Goal: Navigation & Orientation: Find specific page/section

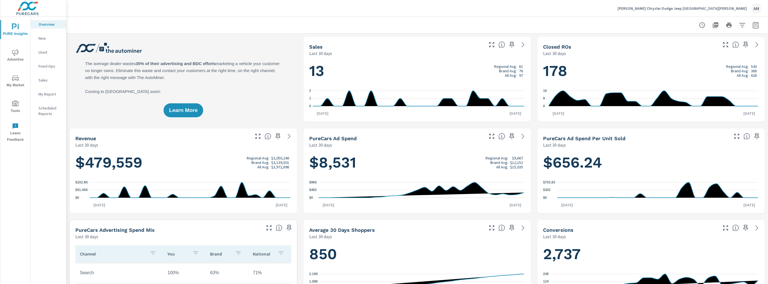
click at [46, 38] on p "New" at bounding box center [49, 38] width 23 height 6
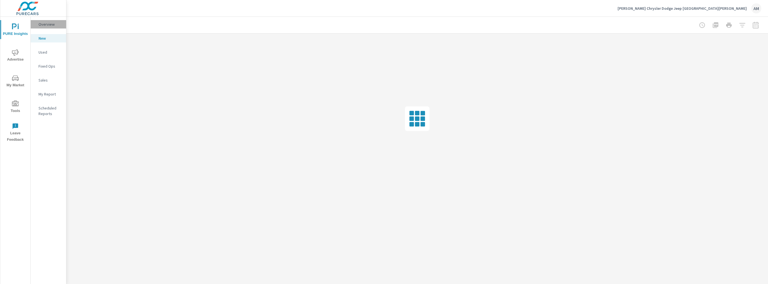
click at [48, 26] on p "Overview" at bounding box center [49, 24] width 23 height 6
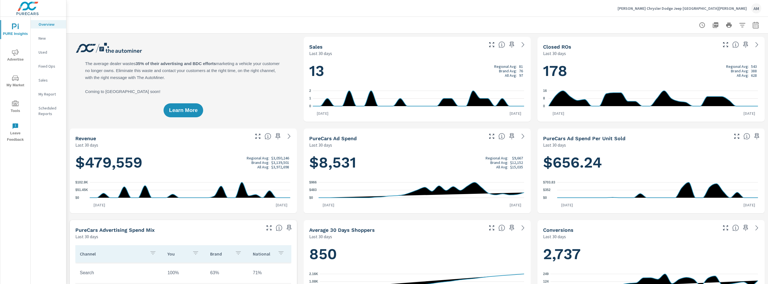
click at [16, 81] on span "My Market" at bounding box center [15, 82] width 27 height 14
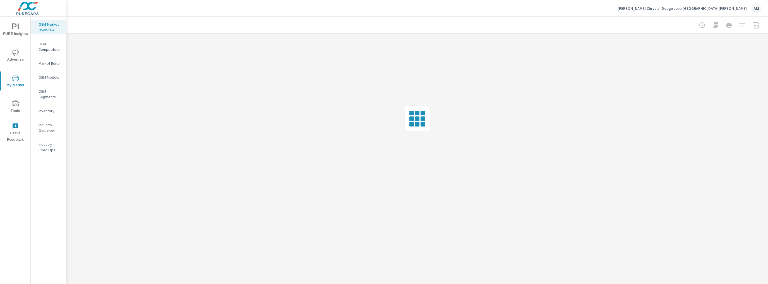
click at [16, 51] on icon "nav menu" at bounding box center [15, 52] width 7 height 7
click at [18, 106] on icon "nav menu" at bounding box center [15, 103] width 7 height 6
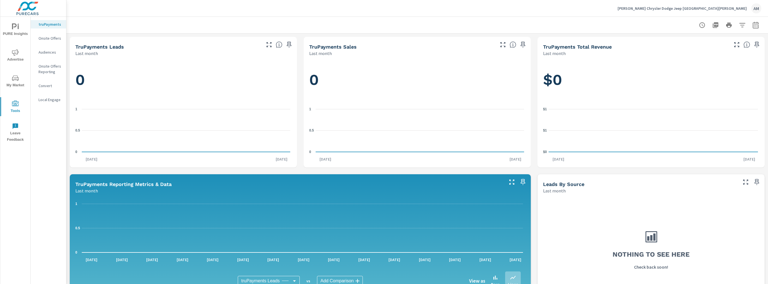
click at [14, 29] on icon "nav menu" at bounding box center [15, 26] width 7 height 7
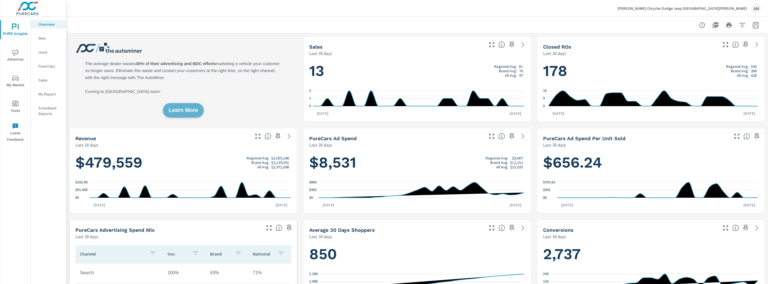
click at [189, 104] on button "Learn More" at bounding box center [183, 110] width 41 height 15
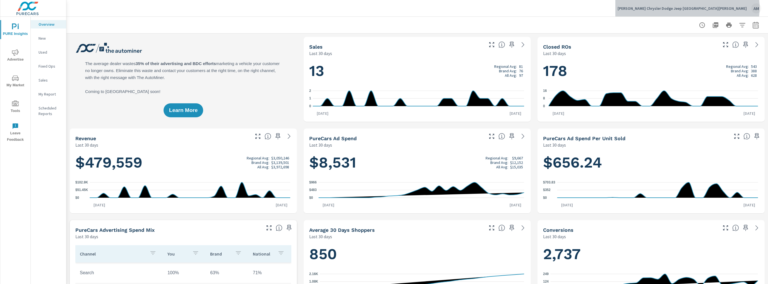
click at [742, 8] on p "Sponsler Chrysler Dodge Jeep Mount Vernon" at bounding box center [681, 8] width 129 height 5
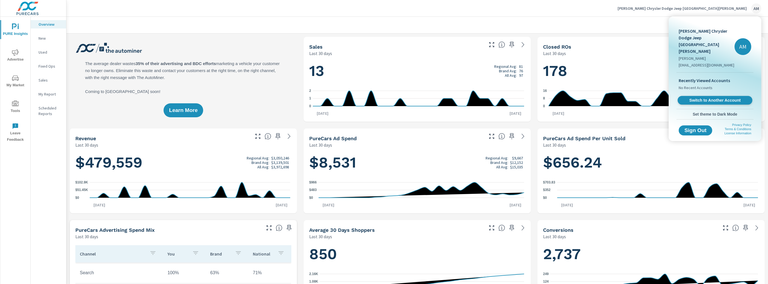
click at [719, 98] on span "Switch to Another Account" at bounding box center [714, 100] width 68 height 5
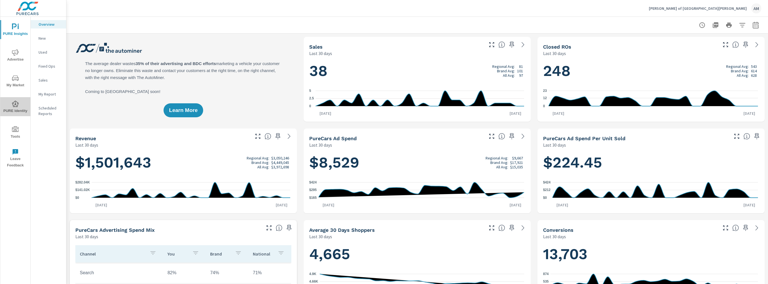
click at [13, 106] on icon "nav menu" at bounding box center [15, 103] width 7 height 6
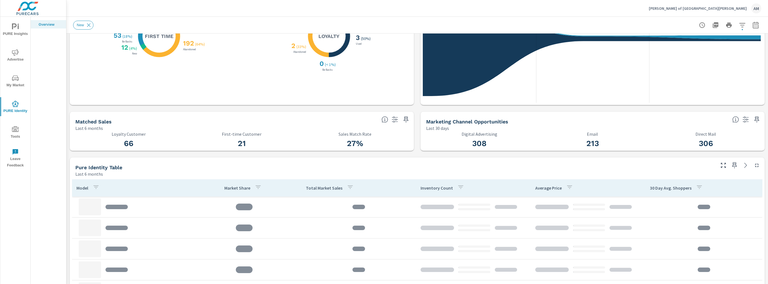
scroll to position [134, 0]
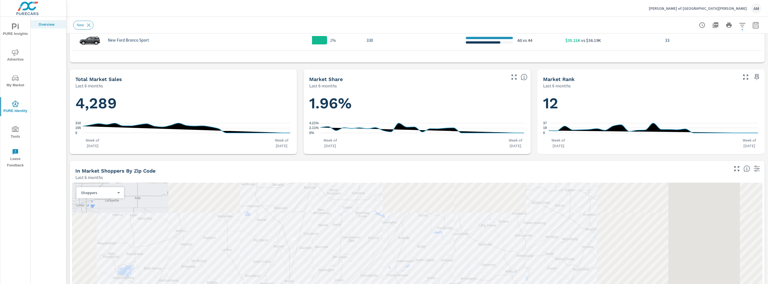
scroll to position [424, 0]
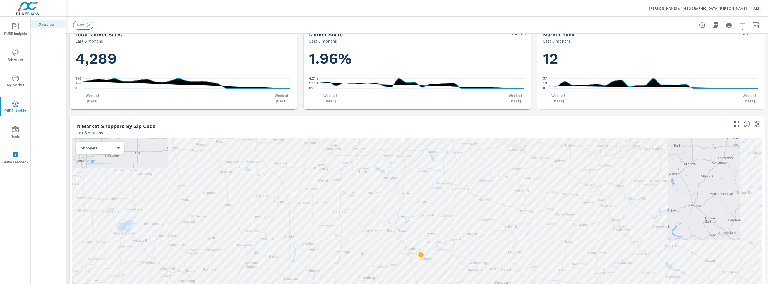
click at [16, 58] on span "Advertise" at bounding box center [15, 56] width 27 height 14
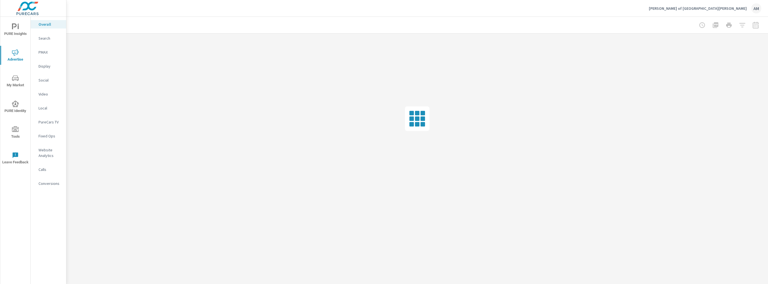
click at [20, 24] on span "PURE Insights" at bounding box center [15, 30] width 27 height 14
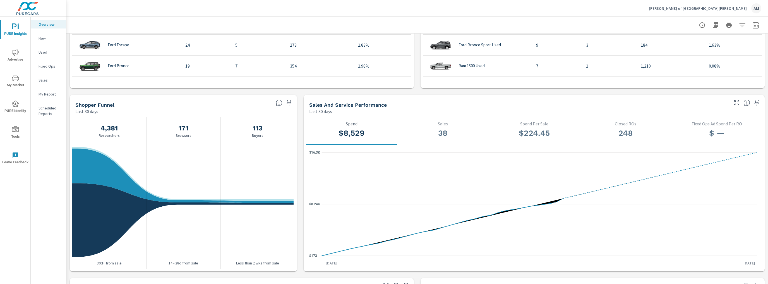
scroll to position [665, 0]
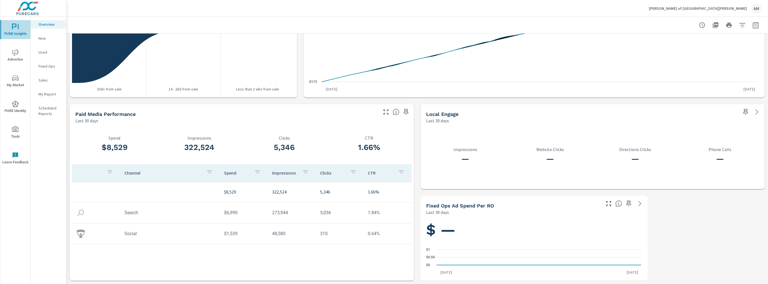
click at [20, 23] on button "PURE Insights" at bounding box center [15, 29] width 30 height 19
click at [18, 29] on icon "nav menu" at bounding box center [15, 26] width 7 height 7
click at [35, 10] on img at bounding box center [27, 8] width 54 height 22
click at [27, 10] on img at bounding box center [27, 8] width 54 height 22
click at [15, 79] on icon "nav menu" at bounding box center [15, 78] width 7 height 7
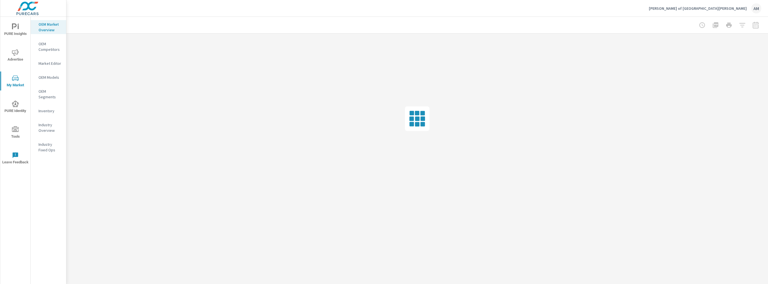
click at [16, 29] on icon "nav menu" at bounding box center [15, 26] width 7 height 7
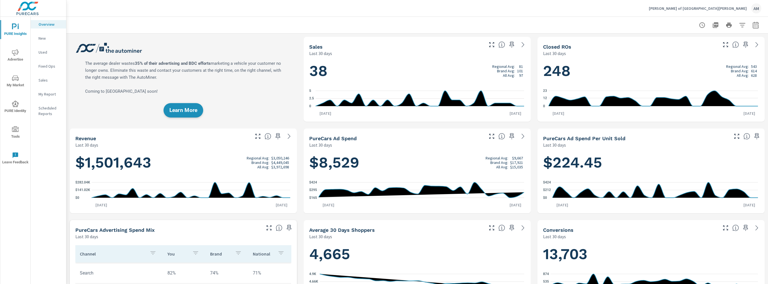
click at [182, 104] on button "Learn More" at bounding box center [183, 110] width 40 height 15
